Goal: Check status: Check status

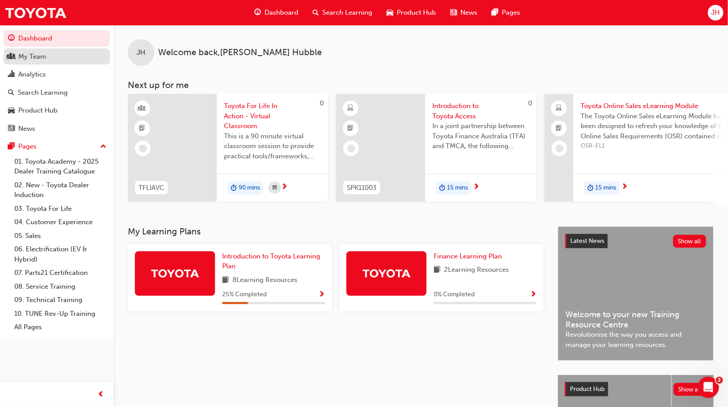
click at [45, 59] on div "My Team" at bounding box center [32, 57] width 28 height 10
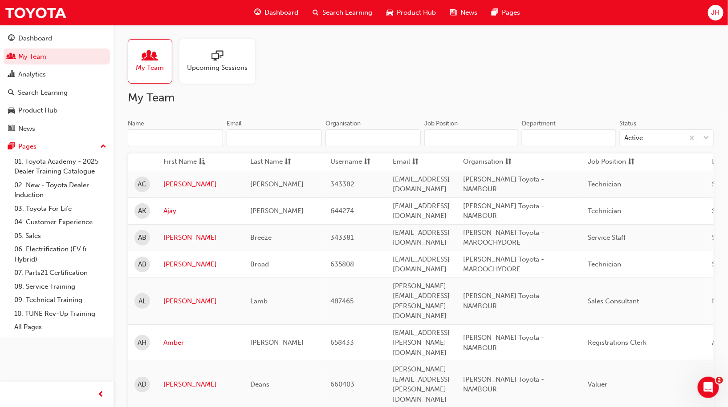
click at [185, 138] on input "Name" at bounding box center [175, 138] width 95 height 17
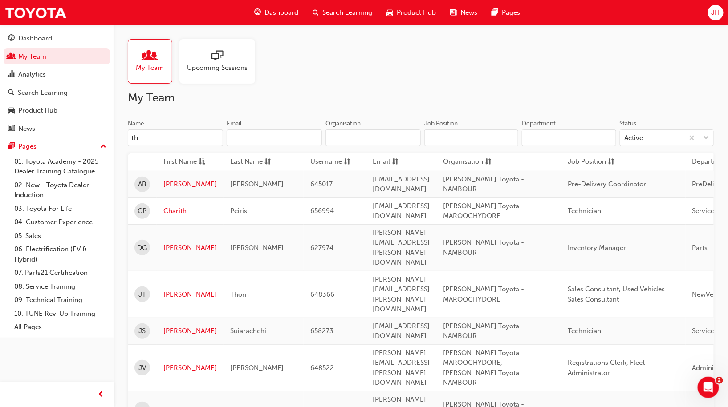
type input "t"
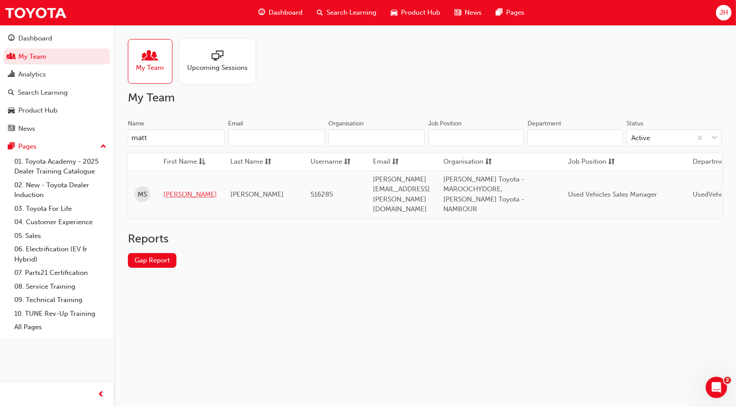
type input "matt"
click at [175, 192] on link "[PERSON_NAME]" at bounding box center [189, 195] width 53 height 10
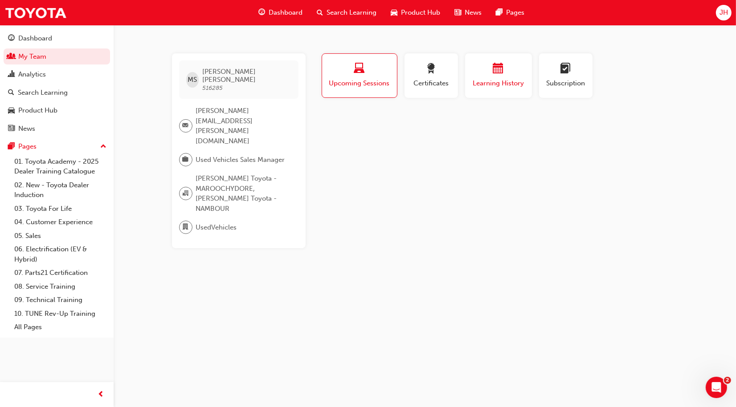
click at [495, 92] on button "Learning History" at bounding box center [498, 75] width 67 height 45
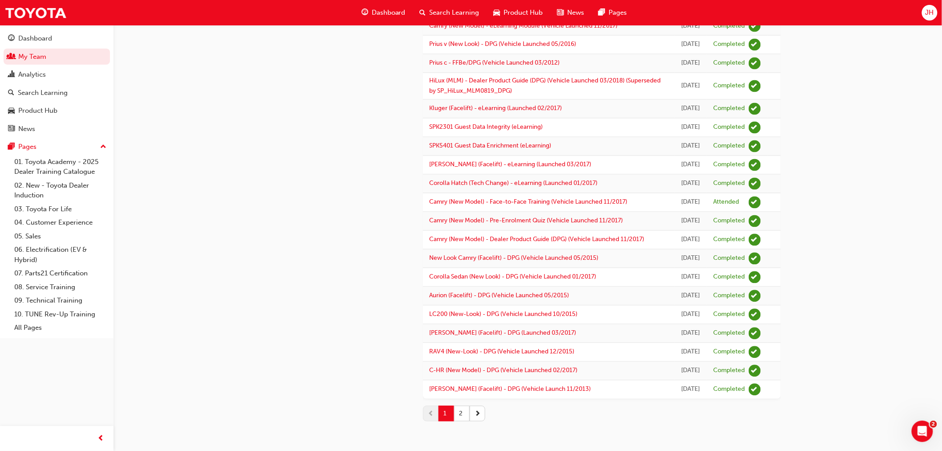
scroll to position [1051, 0]
click at [458, 407] on button "2" at bounding box center [462, 414] width 16 height 16
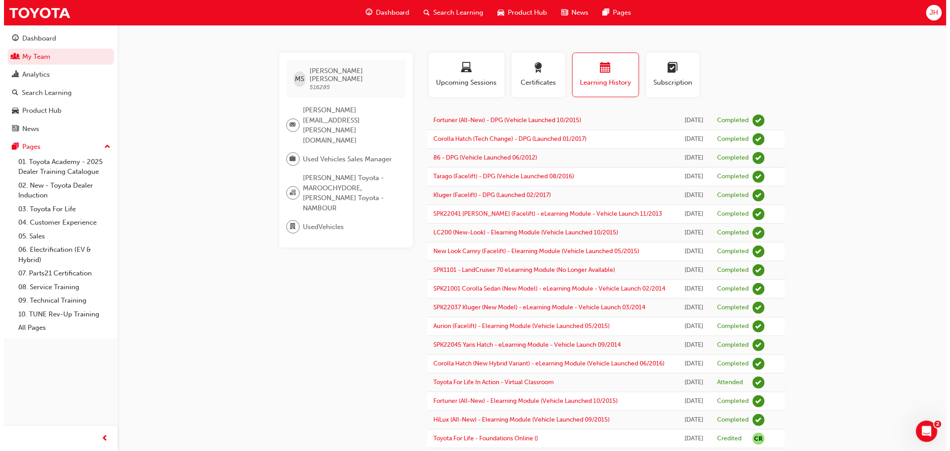
scroll to position [0, 0]
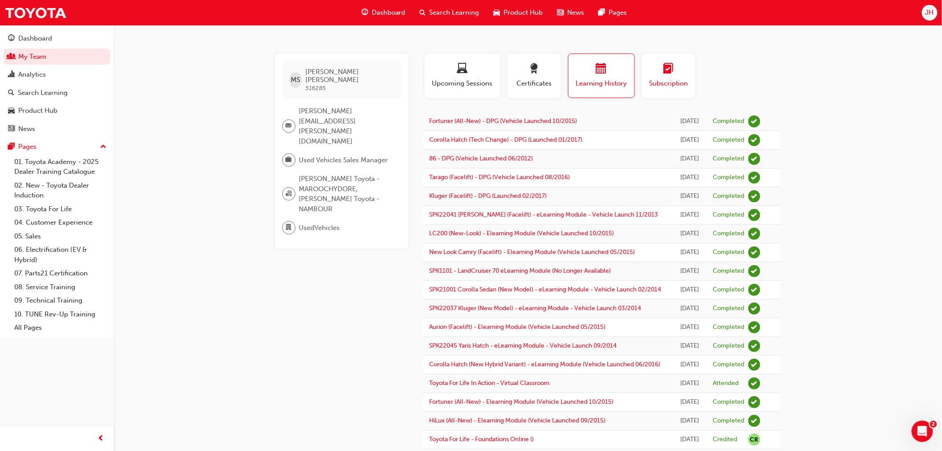
click at [671, 76] on div "button" at bounding box center [669, 70] width 40 height 14
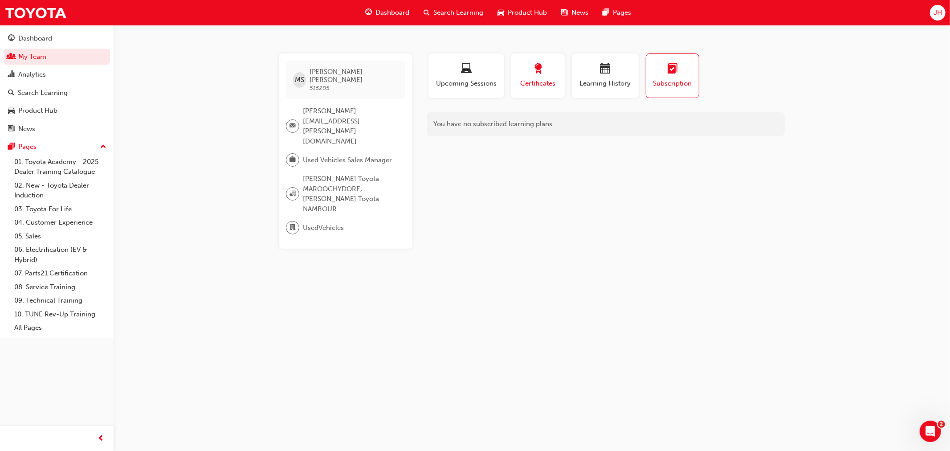
click at [550, 87] on span "Certificates" at bounding box center [538, 83] width 40 height 10
click at [453, 81] on span "Upcoming Sessions" at bounding box center [466, 83] width 62 height 10
